Goal: Task Accomplishment & Management: Use online tool/utility

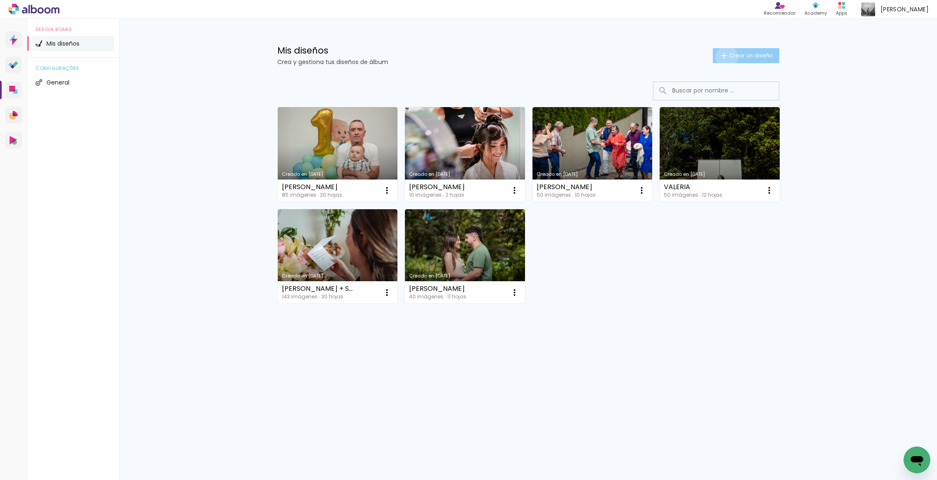
click at [725, 57] on iron-icon at bounding box center [724, 56] width 10 height 10
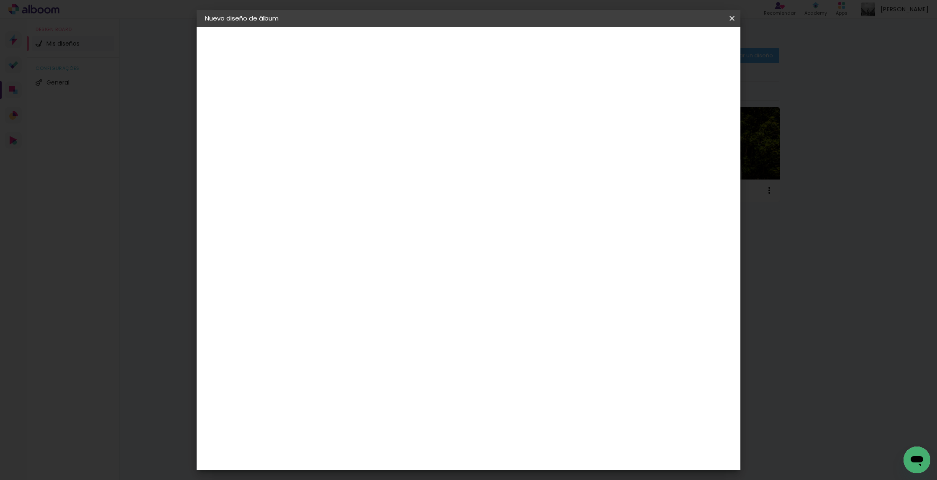
drag, startPoint x: 482, startPoint y: 120, endPoint x: 481, endPoint y: 115, distance: 4.2
click at [345, 120] on paper-input-container "Título del álbum" at bounding box center [342, 112] width 6 height 21
click at [342, 115] on input at bounding box center [342, 112] width 0 height 13
type input "Milena +n Gio"
type paper-input "Milena +n Gio"
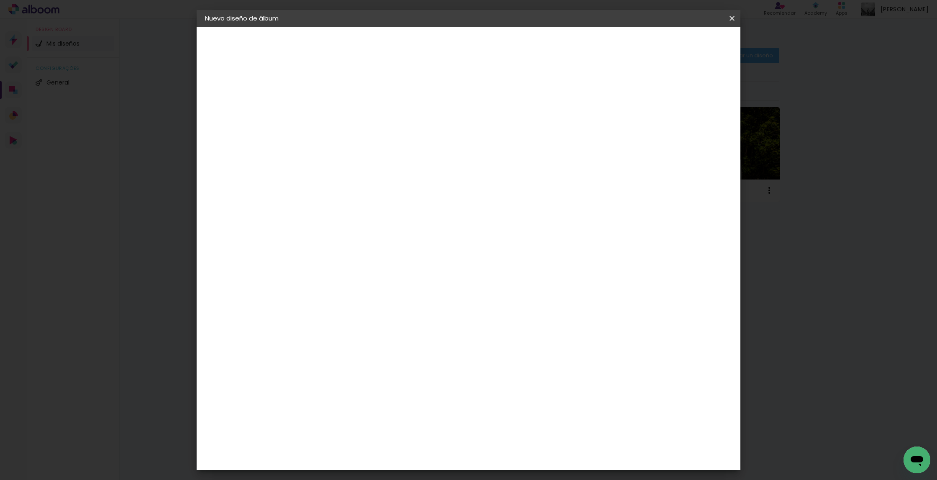
click at [0, 0] on slot "Avanzar" at bounding box center [0, 0] width 0 height 0
click at [460, 133] on paper-item "Tamaño libre" at bounding box center [424, 127] width 71 height 18
click at [0, 0] on slot "Avanzar" at bounding box center [0, 0] width 0 height 0
type input "4"
type paper-input "4"
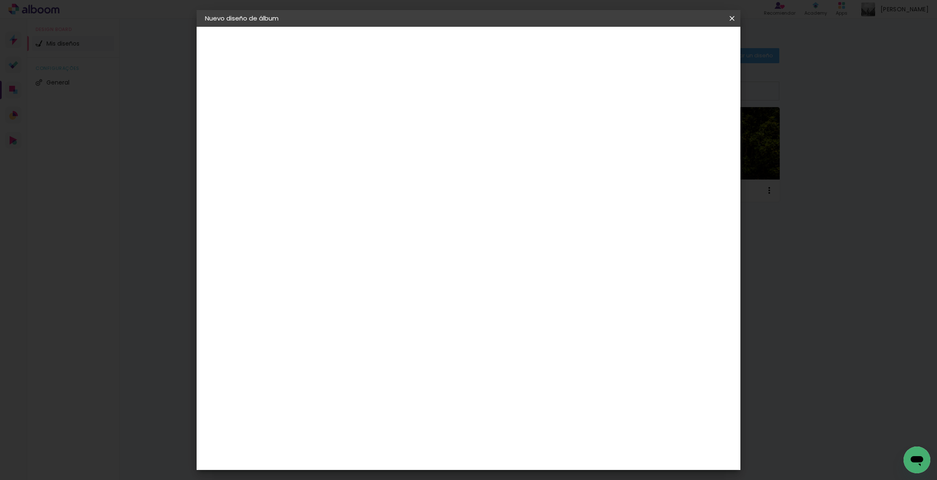
click at [699, 128] on input "4" at bounding box center [695, 126] width 15 height 13
type input "3"
type paper-input "3"
click at [700, 129] on input "3" at bounding box center [697, 126] width 15 height 13
type input "2"
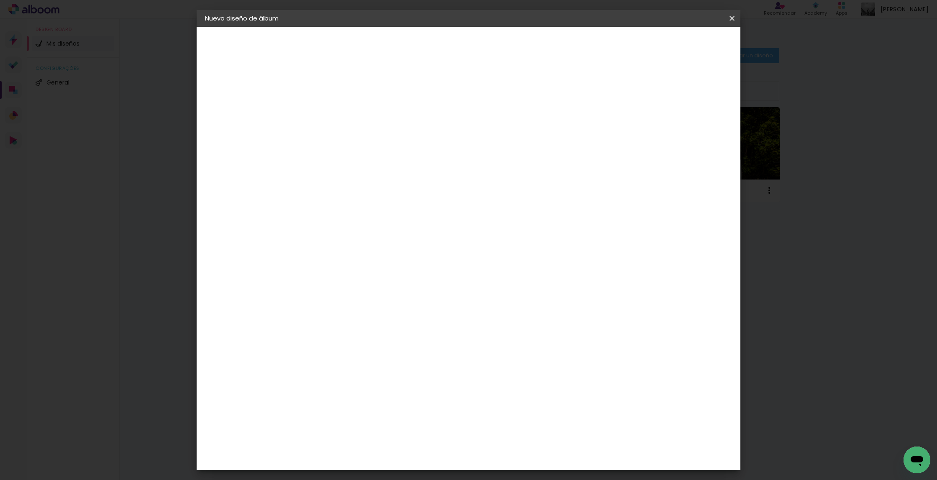
type paper-input "2"
click at [700, 129] on input "2" at bounding box center [697, 126] width 15 height 13
type input "1"
type paper-input "1"
click at [701, 129] on input "1" at bounding box center [698, 126] width 15 height 13
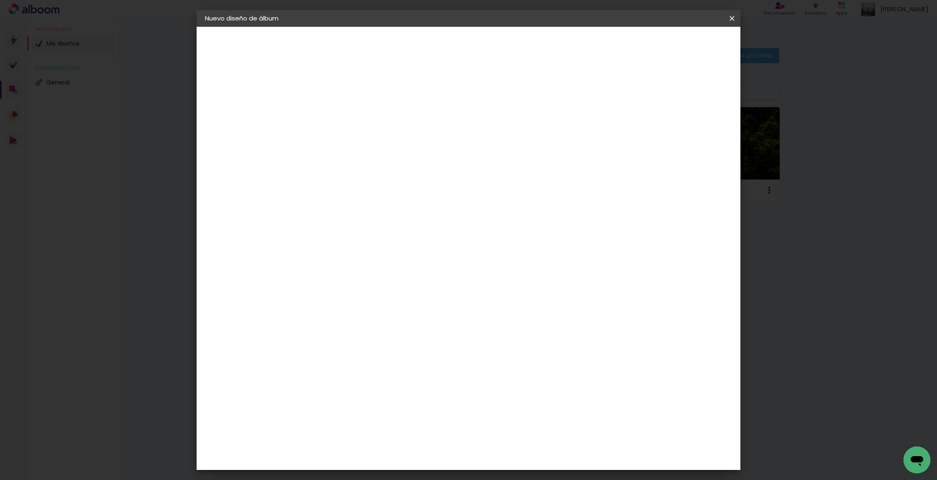
type input "0"
drag, startPoint x: 701, startPoint y: 130, endPoint x: 702, endPoint y: 92, distance: 37.7
click at [702, 125] on input "0" at bounding box center [700, 126] width 15 height 13
click at [686, 46] on span "Empezar diseño" at bounding box center [663, 44] width 46 height 6
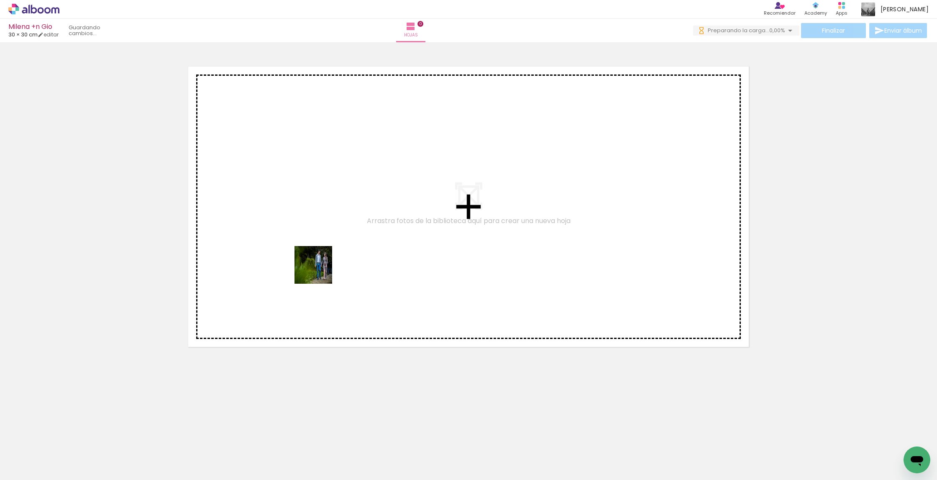
drag, startPoint x: 103, startPoint y: 453, endPoint x: 320, endPoint y: 271, distance: 283.6
click at [320, 271] on quentale-workspace at bounding box center [468, 240] width 937 height 480
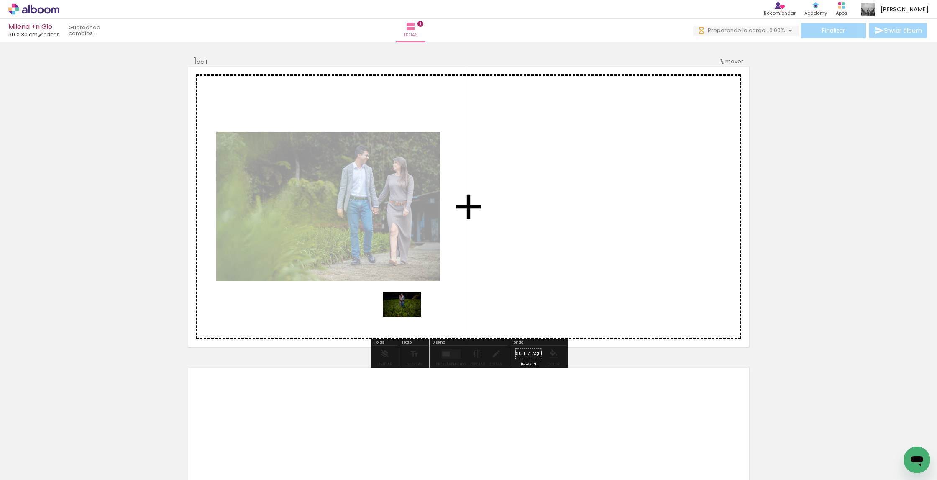
drag, startPoint x: 143, startPoint y: 448, endPoint x: 397, endPoint y: 318, distance: 285.0
click at [408, 317] on quentale-workspace at bounding box center [468, 240] width 937 height 480
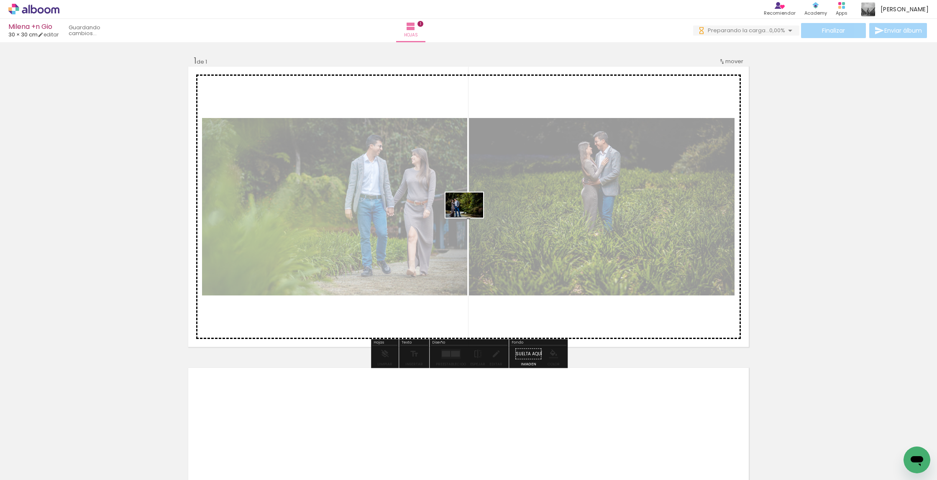
drag, startPoint x: 189, startPoint y: 444, endPoint x: 474, endPoint y: 215, distance: 365.1
click at [474, 215] on quentale-workspace at bounding box center [468, 240] width 937 height 480
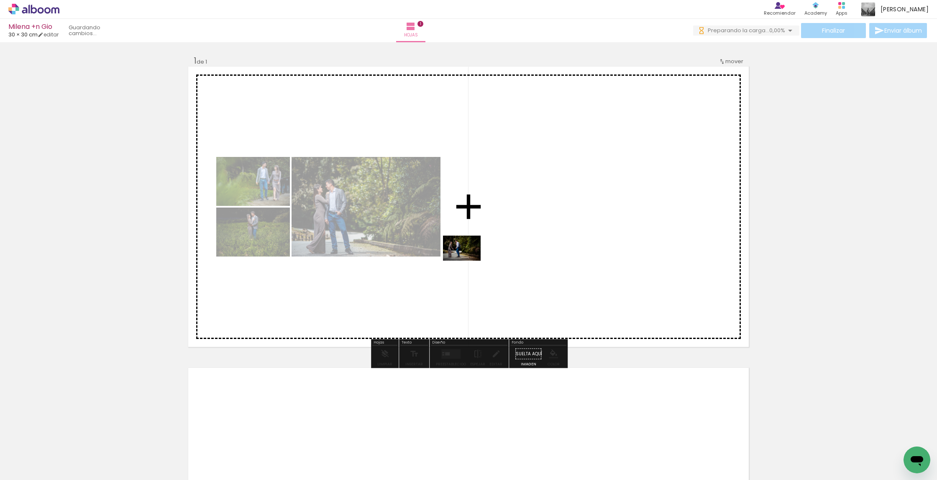
drag, startPoint x: 229, startPoint y: 451, endPoint x: 510, endPoint y: 240, distance: 351.6
click at [510, 240] on quentale-workspace at bounding box center [468, 240] width 937 height 480
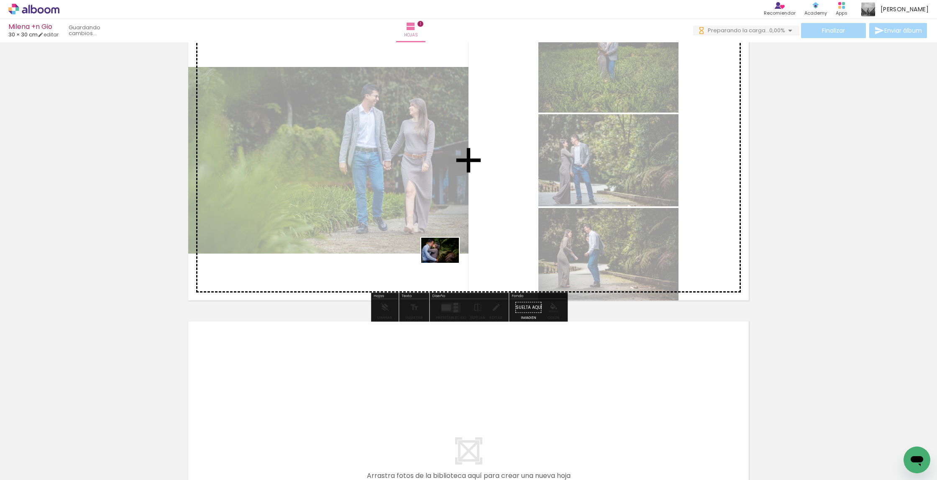
drag, startPoint x: 275, startPoint y: 455, endPoint x: 446, endPoint y: 263, distance: 257.5
click at [446, 263] on quentale-workspace at bounding box center [468, 240] width 937 height 480
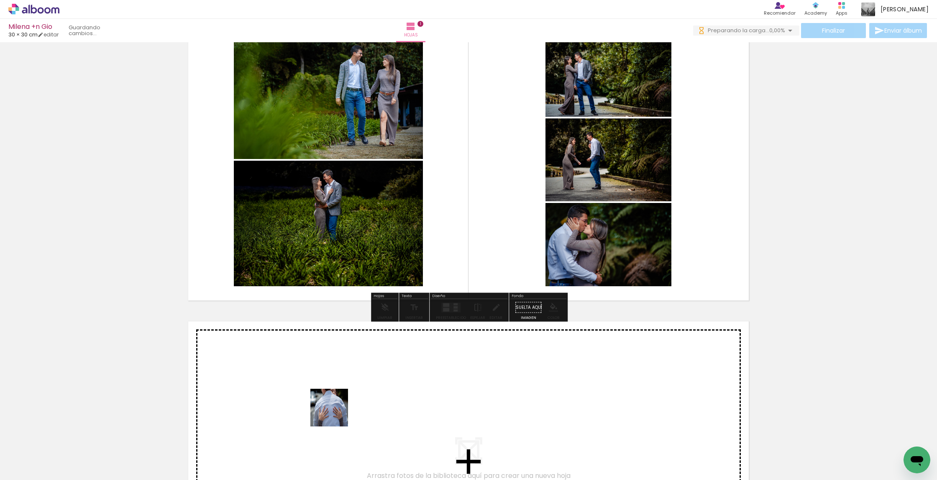
drag, startPoint x: 336, startPoint y: 414, endPoint x: 445, endPoint y: 287, distance: 167.3
click at [445, 287] on quentale-workspace at bounding box center [468, 240] width 937 height 480
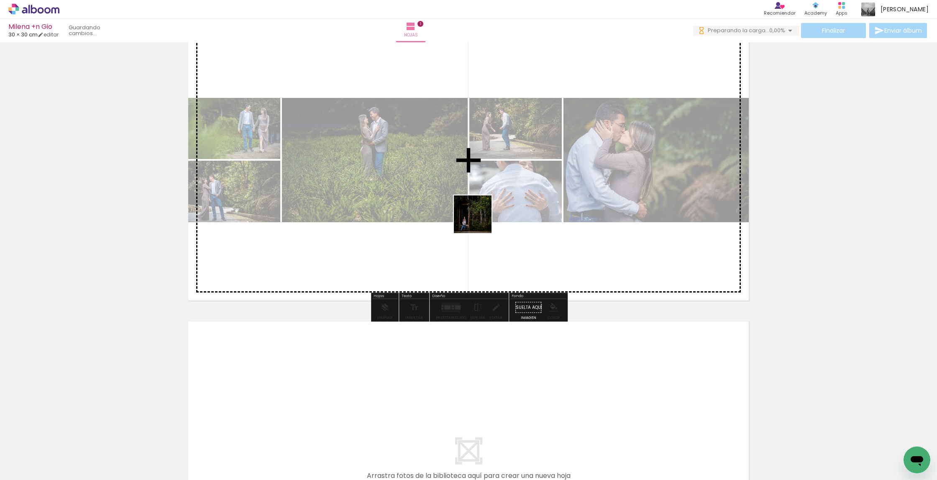
click at [495, 203] on quentale-workspace at bounding box center [468, 240] width 937 height 480
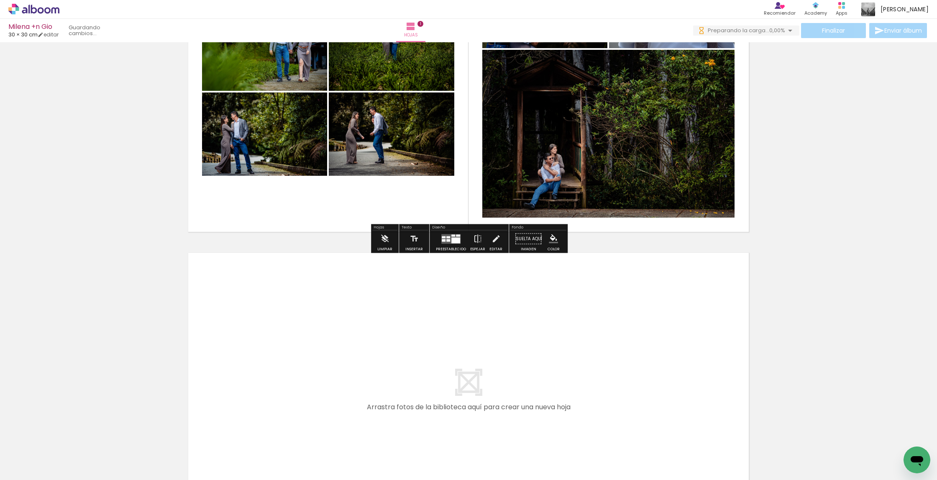
scroll to position [115, 0]
drag, startPoint x: 419, startPoint y: 458, endPoint x: 476, endPoint y: 380, distance: 96.7
click at [476, 380] on quentale-workspace at bounding box center [468, 240] width 937 height 480
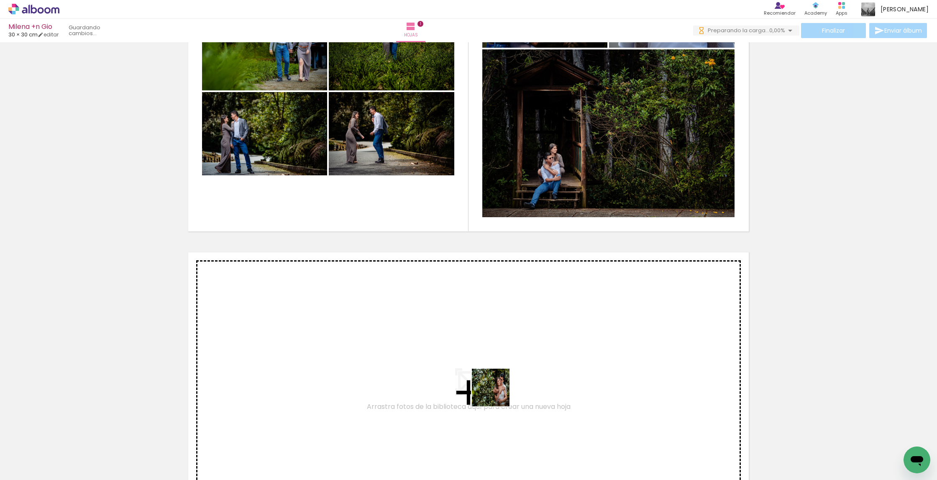
click at [517, 366] on quentale-workspace at bounding box center [468, 240] width 937 height 480
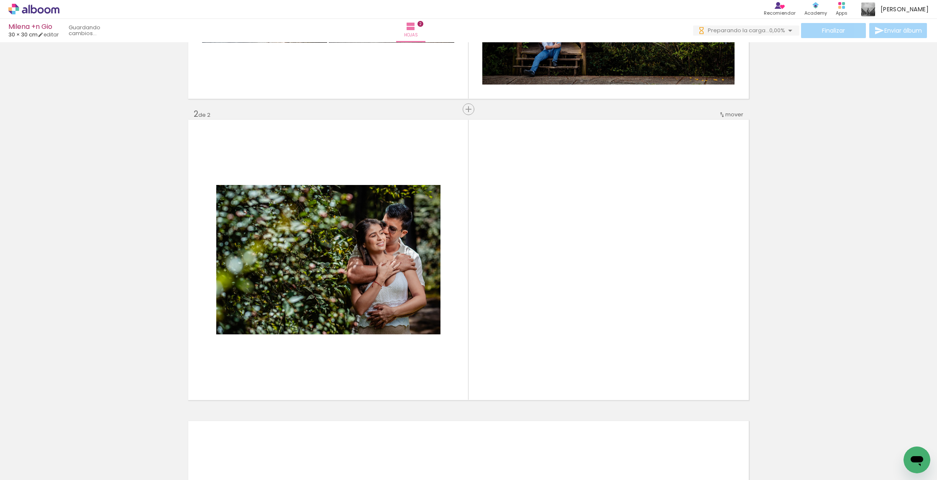
scroll to position [273, 0]
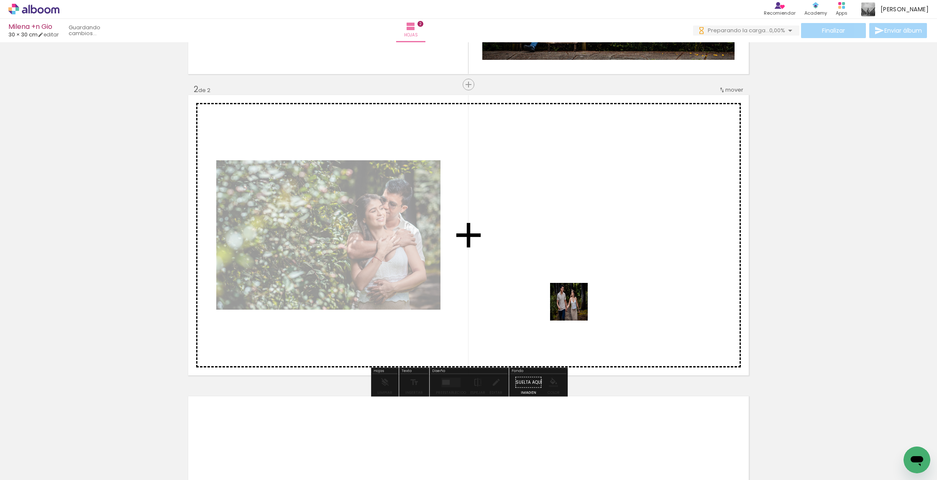
click at [577, 303] on quentale-workspace at bounding box center [468, 240] width 937 height 480
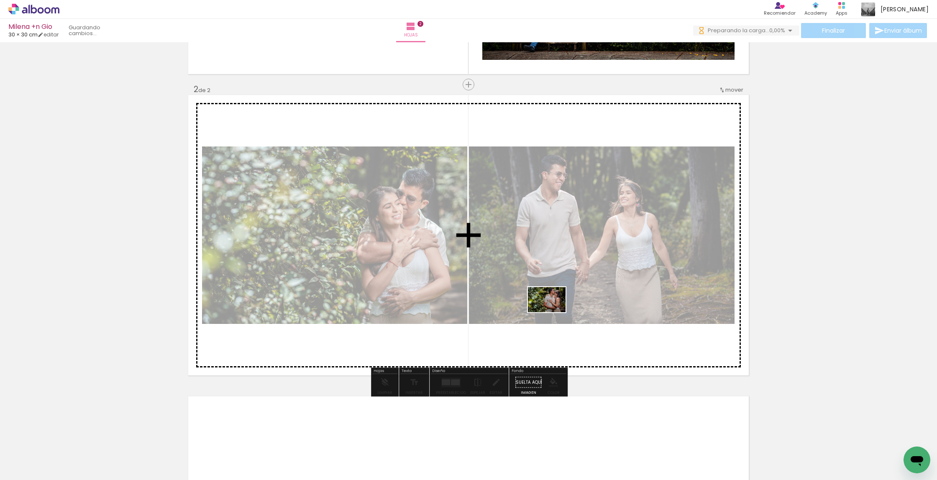
drag, startPoint x: 427, startPoint y: 444, endPoint x: 553, endPoint y: 388, distance: 138.2
click at [553, 313] on quentale-workspace at bounding box center [468, 240] width 937 height 480
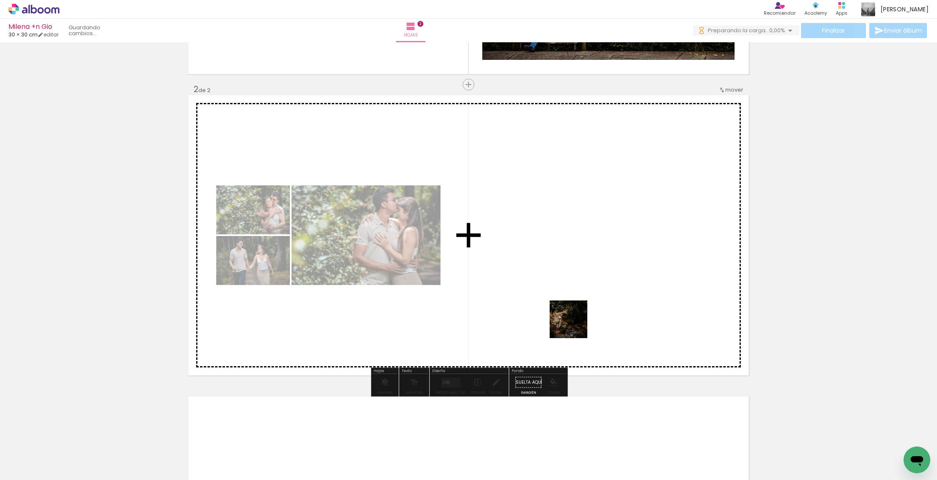
drag, startPoint x: 551, startPoint y: 442, endPoint x: 575, endPoint y: 317, distance: 127.4
click at [575, 317] on quentale-workspace at bounding box center [468, 240] width 937 height 480
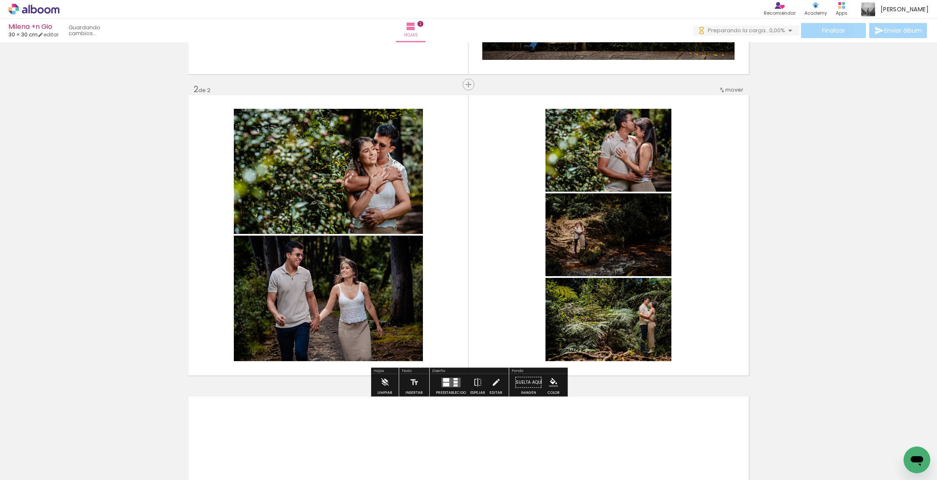
drag, startPoint x: 601, startPoint y: 447, endPoint x: 620, endPoint y: 335, distance: 114.3
click at [620, 335] on quentale-workspace at bounding box center [468, 240] width 937 height 480
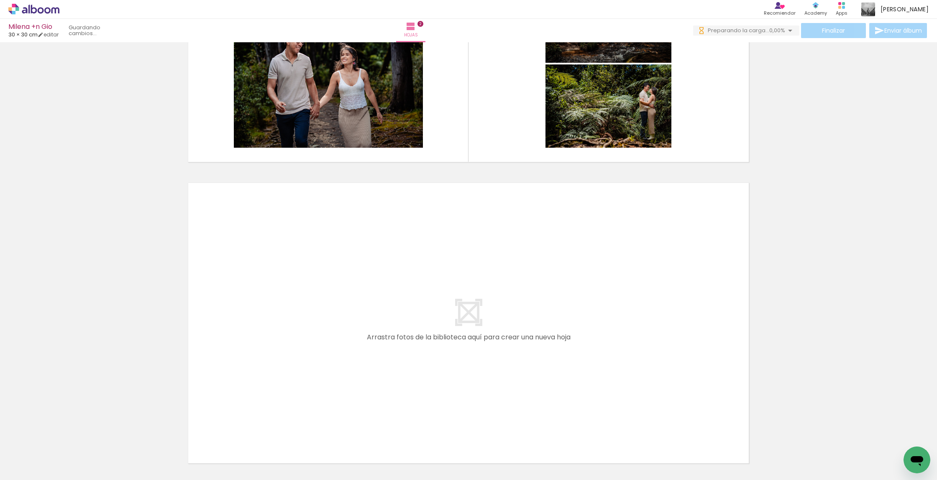
scroll to position [0, 354]
drag, startPoint x: 307, startPoint y: 458, endPoint x: 371, endPoint y: 357, distance: 118.9
click at [371, 357] on quentale-workspace at bounding box center [468, 240] width 937 height 480
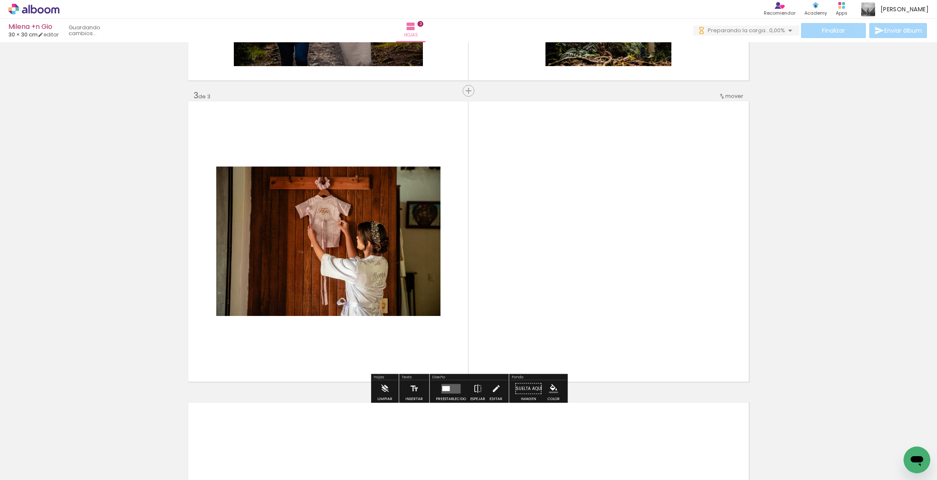
scroll to position [574, 0]
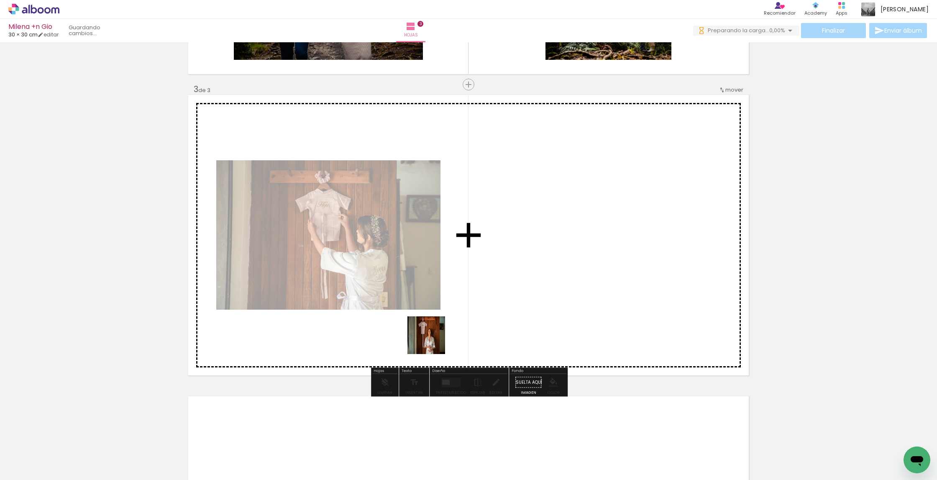
drag, startPoint x: 394, startPoint y: 376, endPoint x: 445, endPoint y: 354, distance: 55.7
click at [482, 303] on quentale-workspace at bounding box center [468, 240] width 937 height 480
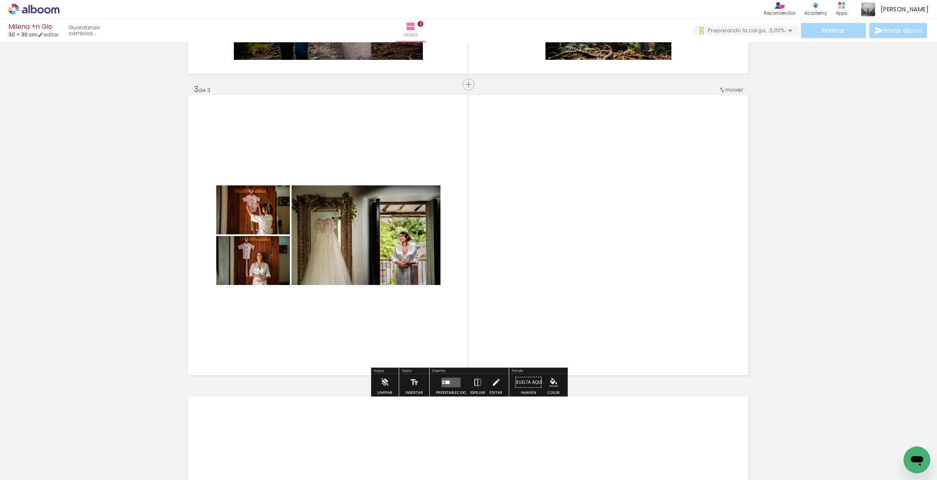
drag, startPoint x: 395, startPoint y: 421, endPoint x: 492, endPoint y: 302, distance: 153.2
click at [492, 302] on quentale-workspace at bounding box center [468, 240] width 937 height 480
drag, startPoint x: 439, startPoint y: 447, endPoint x: 522, endPoint y: 313, distance: 157.6
click at [522, 313] on quentale-workspace at bounding box center [468, 240] width 937 height 480
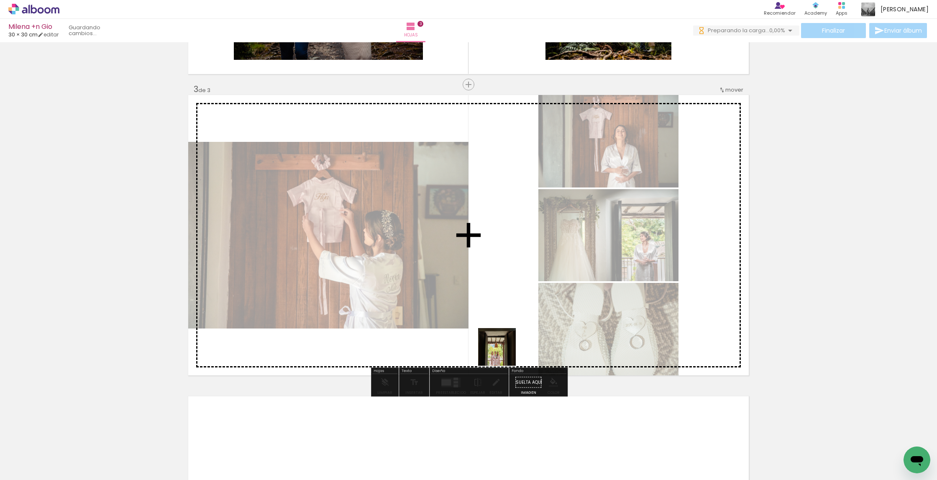
drag, startPoint x: 501, startPoint y: 370, endPoint x: 506, endPoint y: 334, distance: 36.7
click at [506, 334] on quentale-workspace at bounding box center [468, 240] width 937 height 480
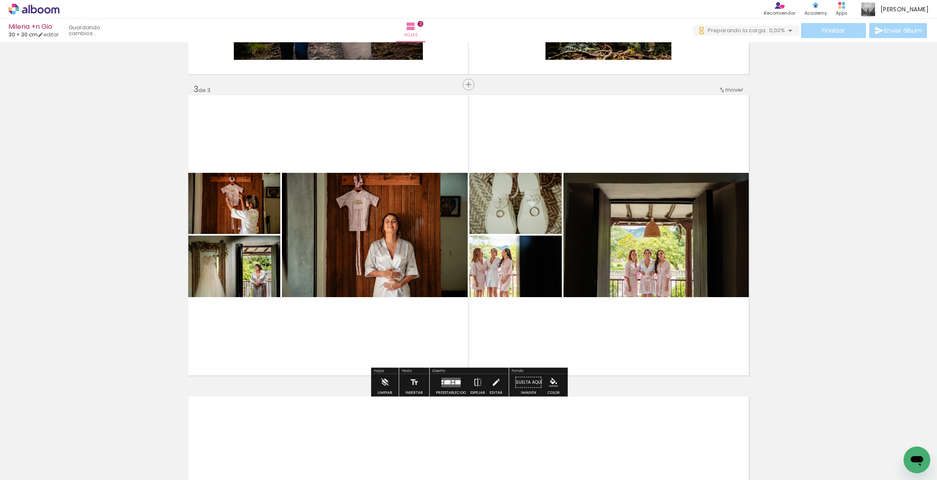
click at [537, 305] on quentale-workspace at bounding box center [468, 240] width 937 height 480
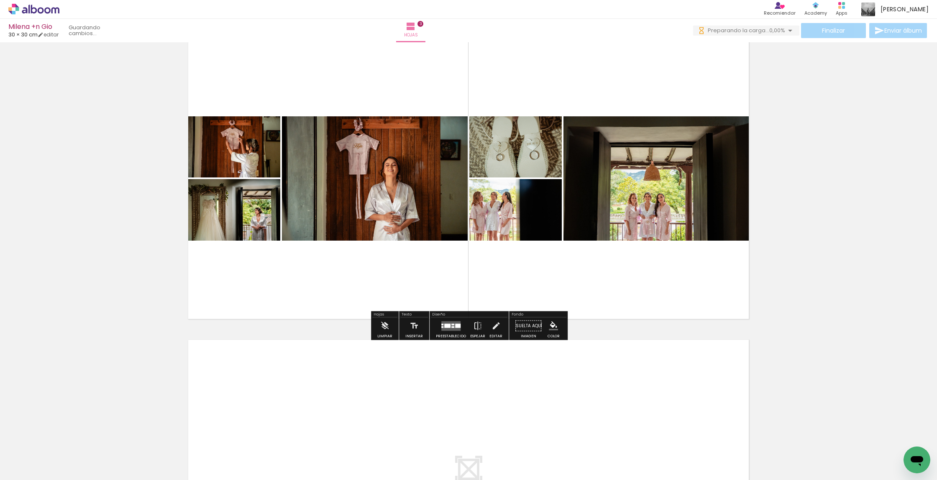
scroll to position [0, 395]
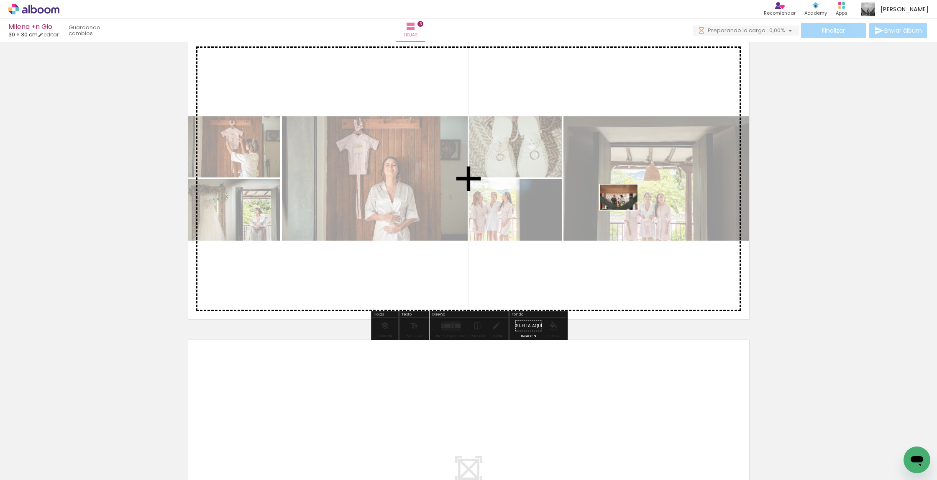
click at [625, 210] on quentale-workspace at bounding box center [468, 240] width 937 height 480
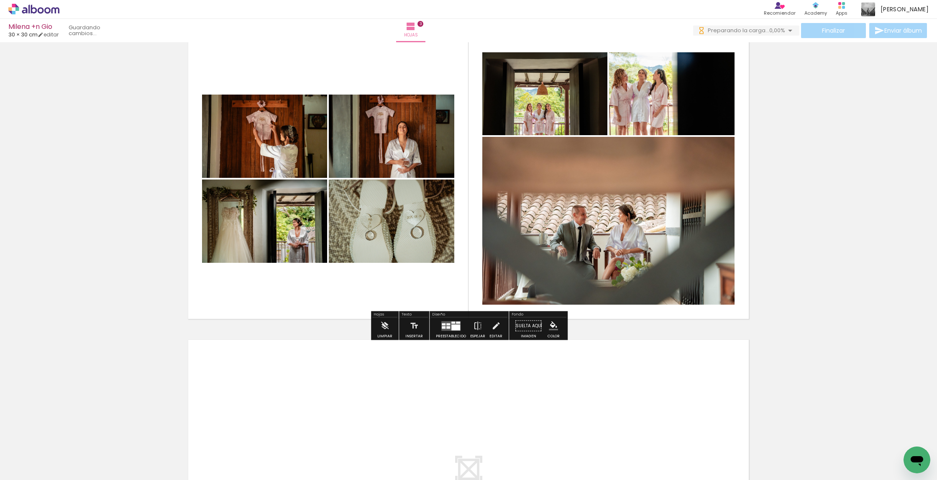
scroll to position [0, 642]
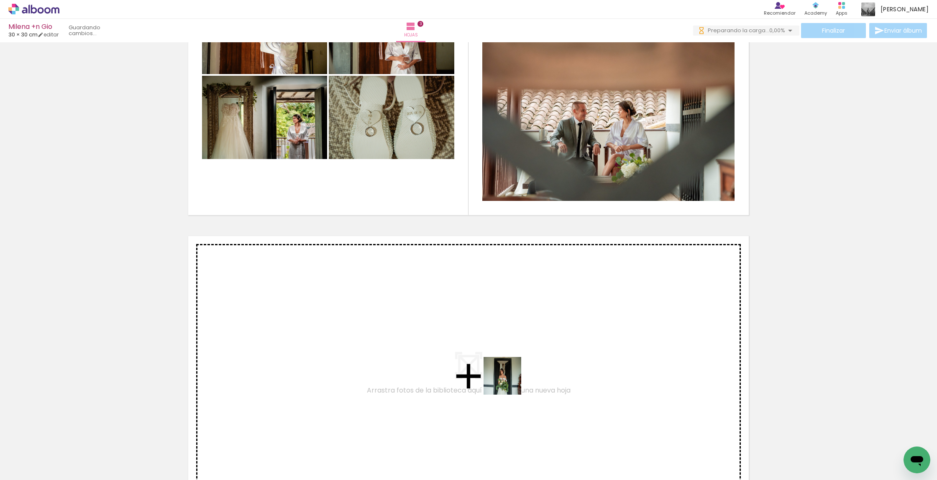
click at [525, 359] on quentale-workspace at bounding box center [468, 240] width 937 height 480
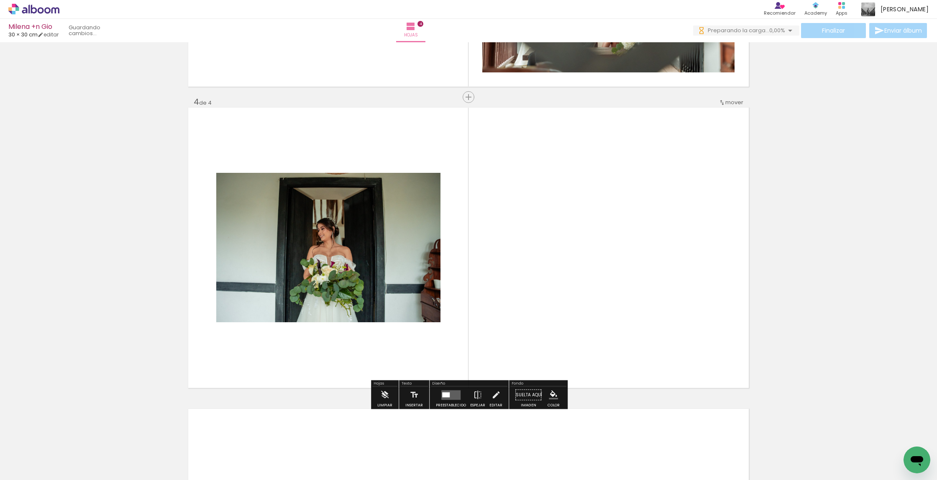
scroll to position [875, 0]
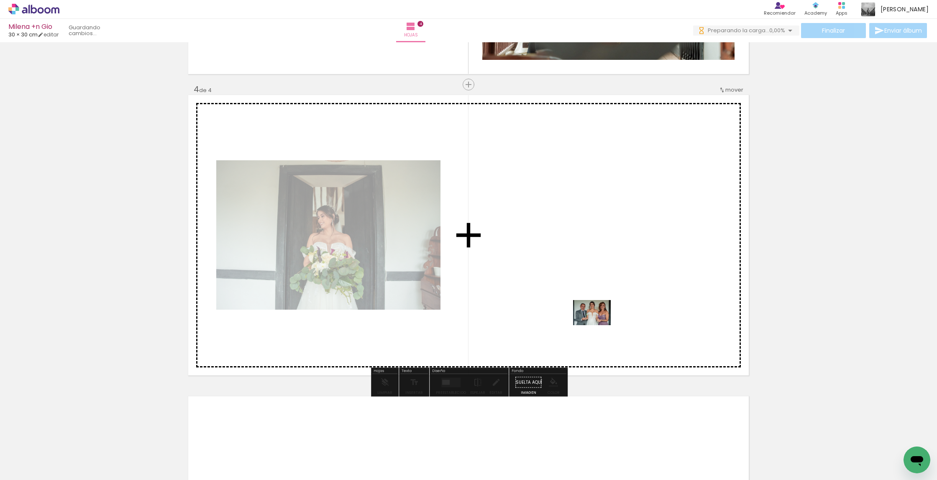
drag, startPoint x: 534, startPoint y: 431, endPoint x: 598, endPoint y: 325, distance: 124.1
click at [598, 325] on quentale-workspace at bounding box center [468, 240] width 937 height 480
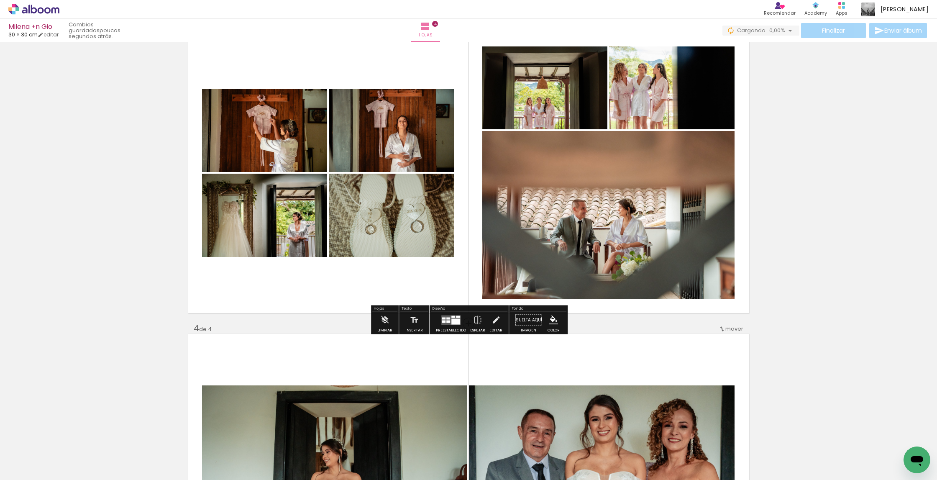
scroll to position [635, 0]
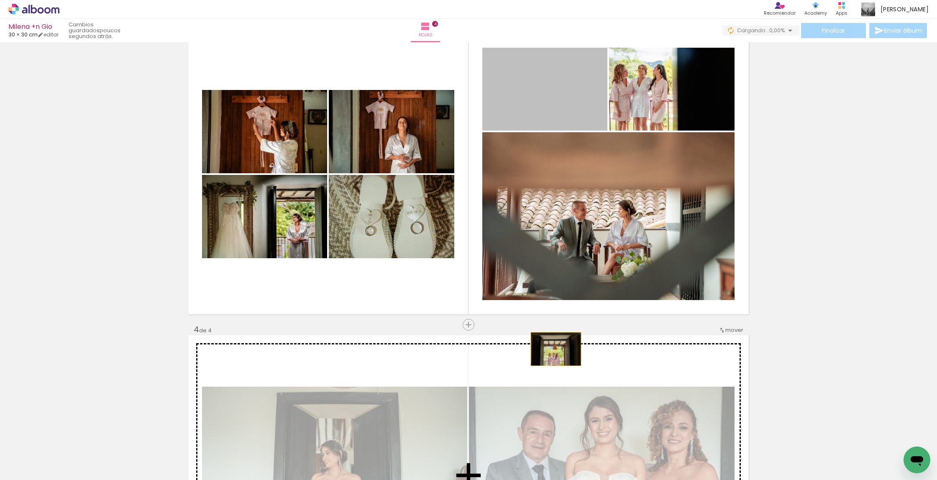
drag, startPoint x: 568, startPoint y: 93, endPoint x: 556, endPoint y: 349, distance: 255.9
click at [556, 349] on div "Insertar hoja 1 de 4 Insertar hoja 2 de 4 Insertar hoja 3 de 4 Insertar hoja 4 …" at bounding box center [468, 163] width 937 height 1507
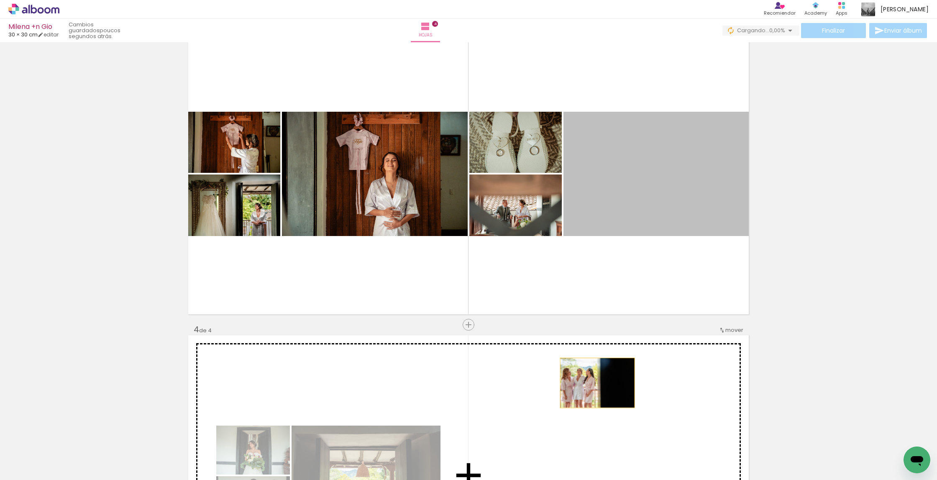
drag, startPoint x: 623, startPoint y: 275, endPoint x: 597, endPoint y: 382, distance: 110.3
click at [597, 383] on div "Insertar hoja 1 de 4 Insertar hoja 2 de 4 Insertar hoja 3 de 4 Insertar hoja 4 …" at bounding box center [468, 163] width 937 height 1507
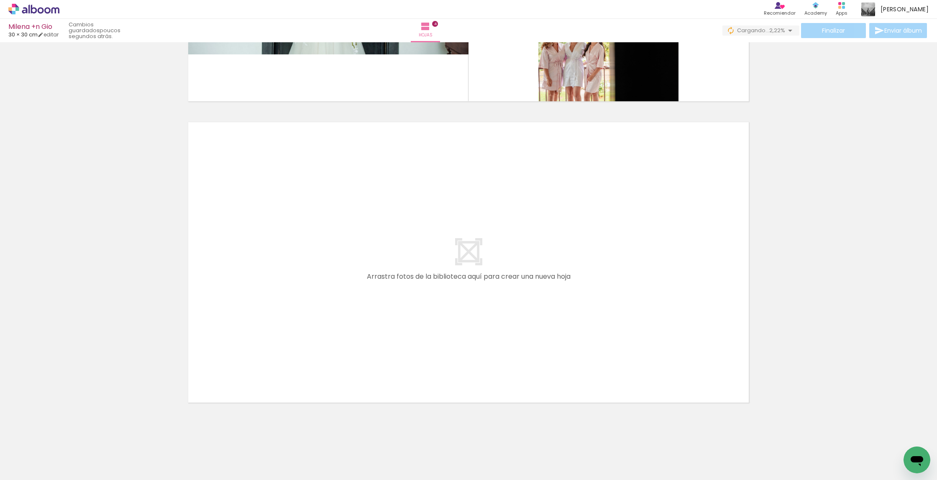
scroll to position [0, 705]
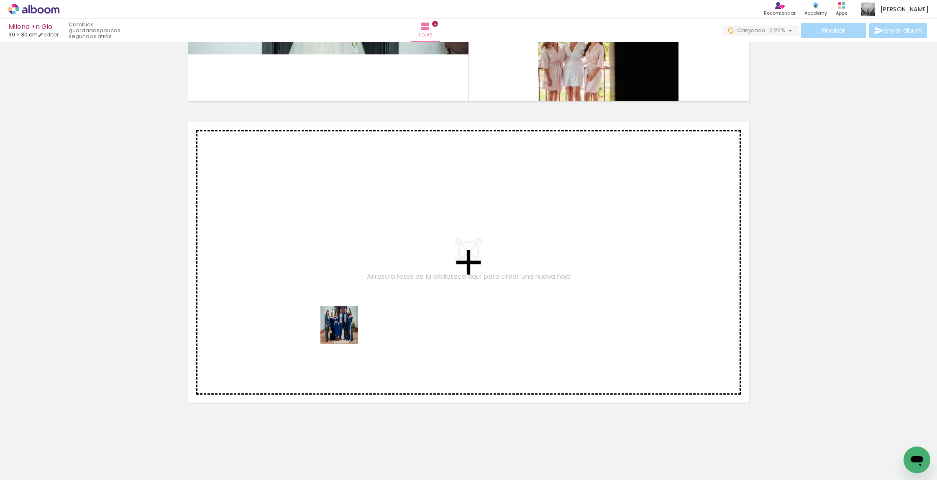
drag, startPoint x: 270, startPoint y: 426, endPoint x: 346, endPoint y: 331, distance: 121.1
click at [346, 331] on quentale-workspace at bounding box center [468, 240] width 937 height 480
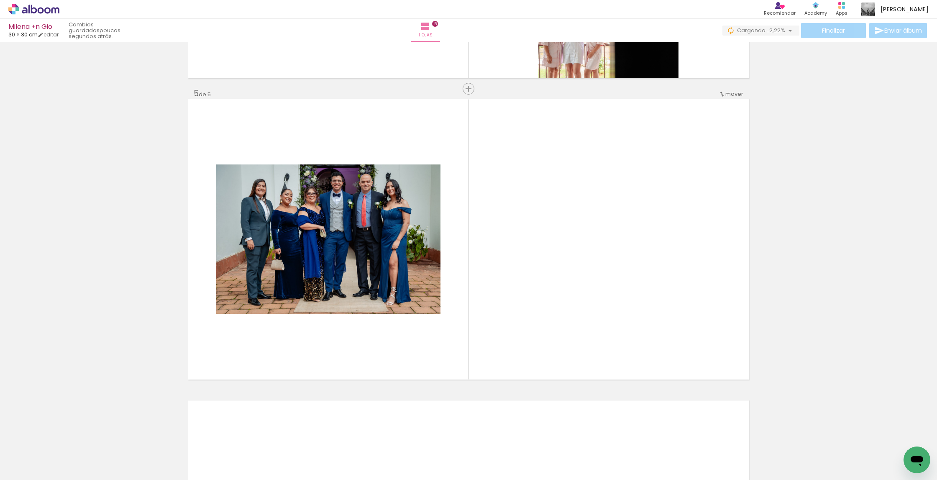
scroll to position [1177, 0]
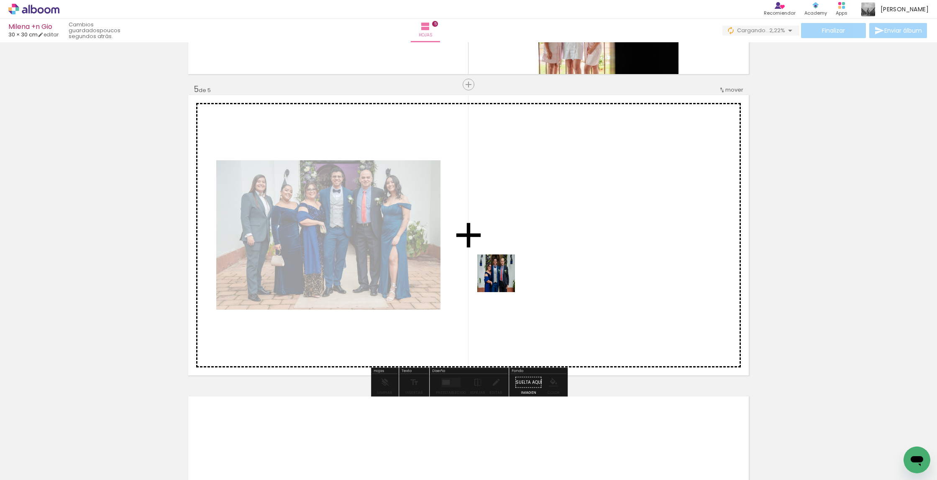
click at [533, 259] on quentale-workspace at bounding box center [468, 240] width 937 height 480
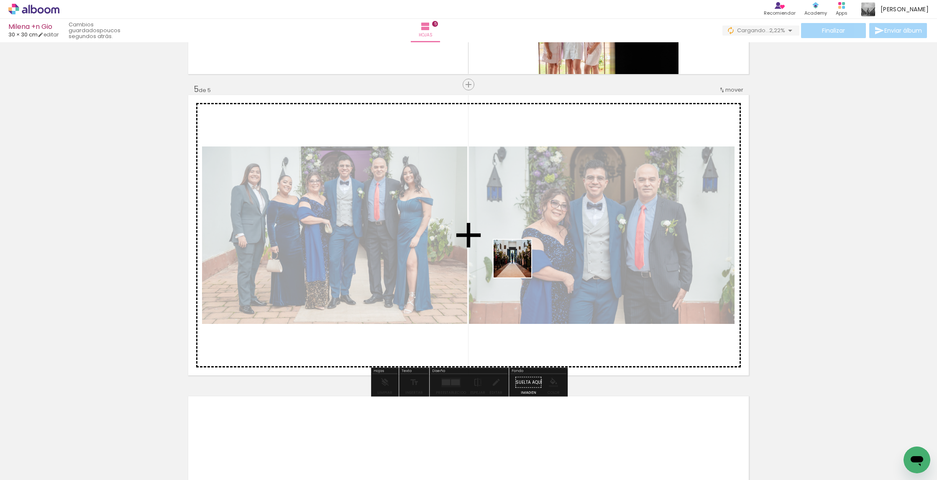
drag, startPoint x: 377, startPoint y: 443, endPoint x: 540, endPoint y: 245, distance: 257.1
click at [540, 245] on quentale-workspace at bounding box center [468, 240] width 937 height 480
